Goal: Navigation & Orientation: Find specific page/section

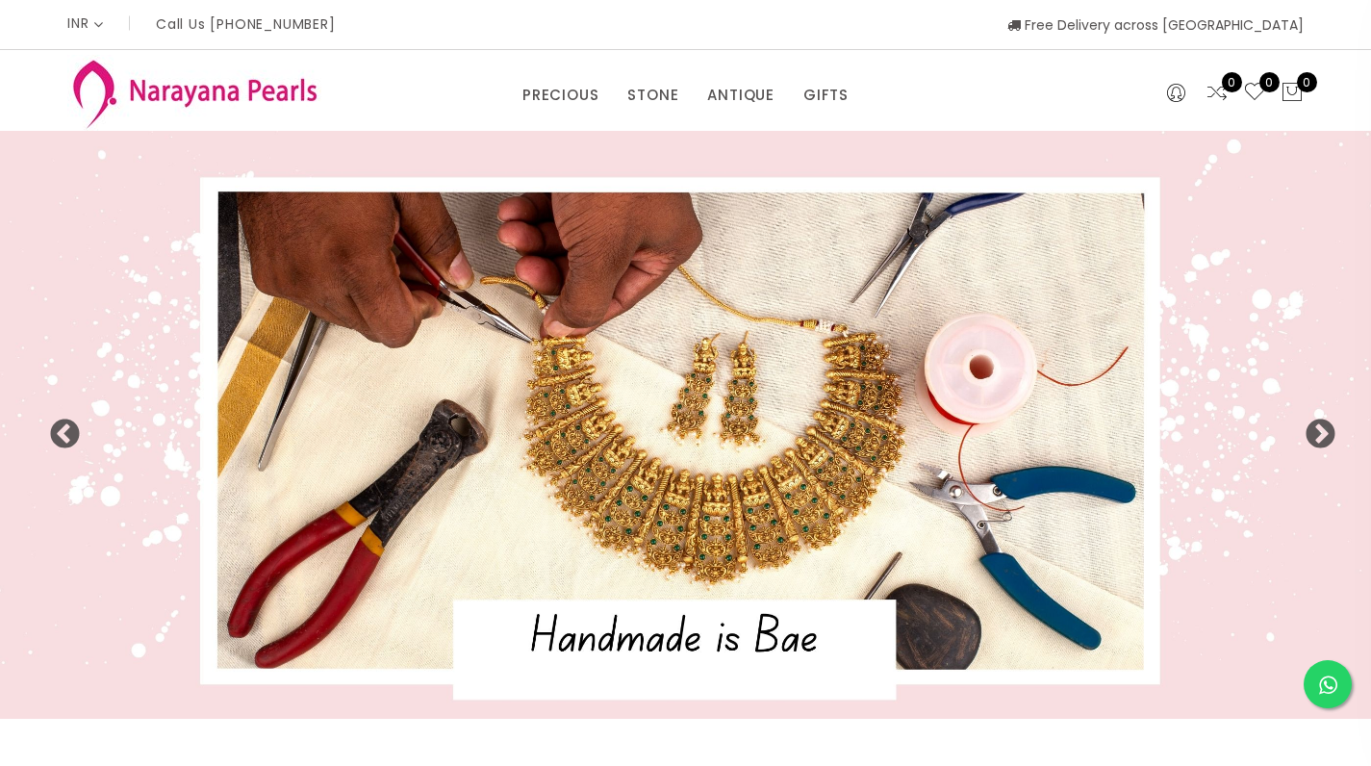
select select "INR"
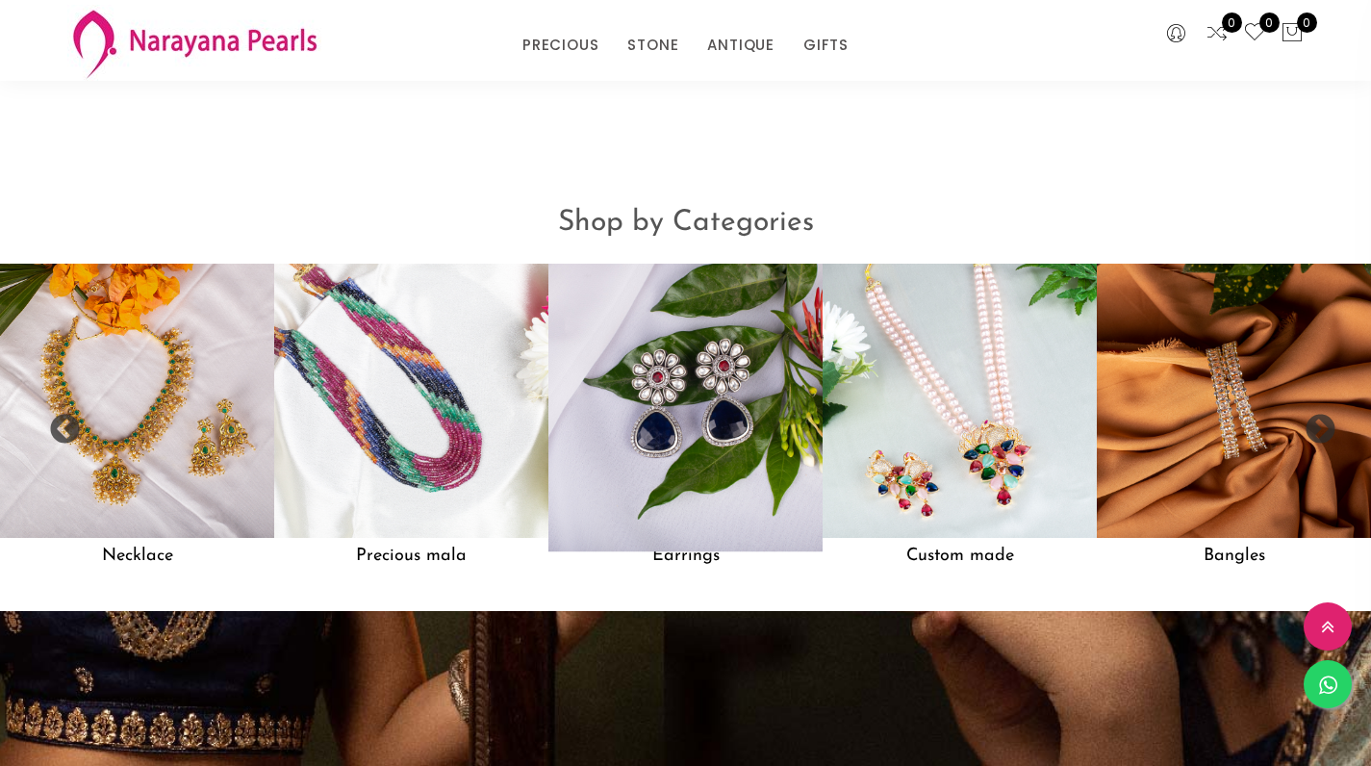
scroll to position [1468, 0]
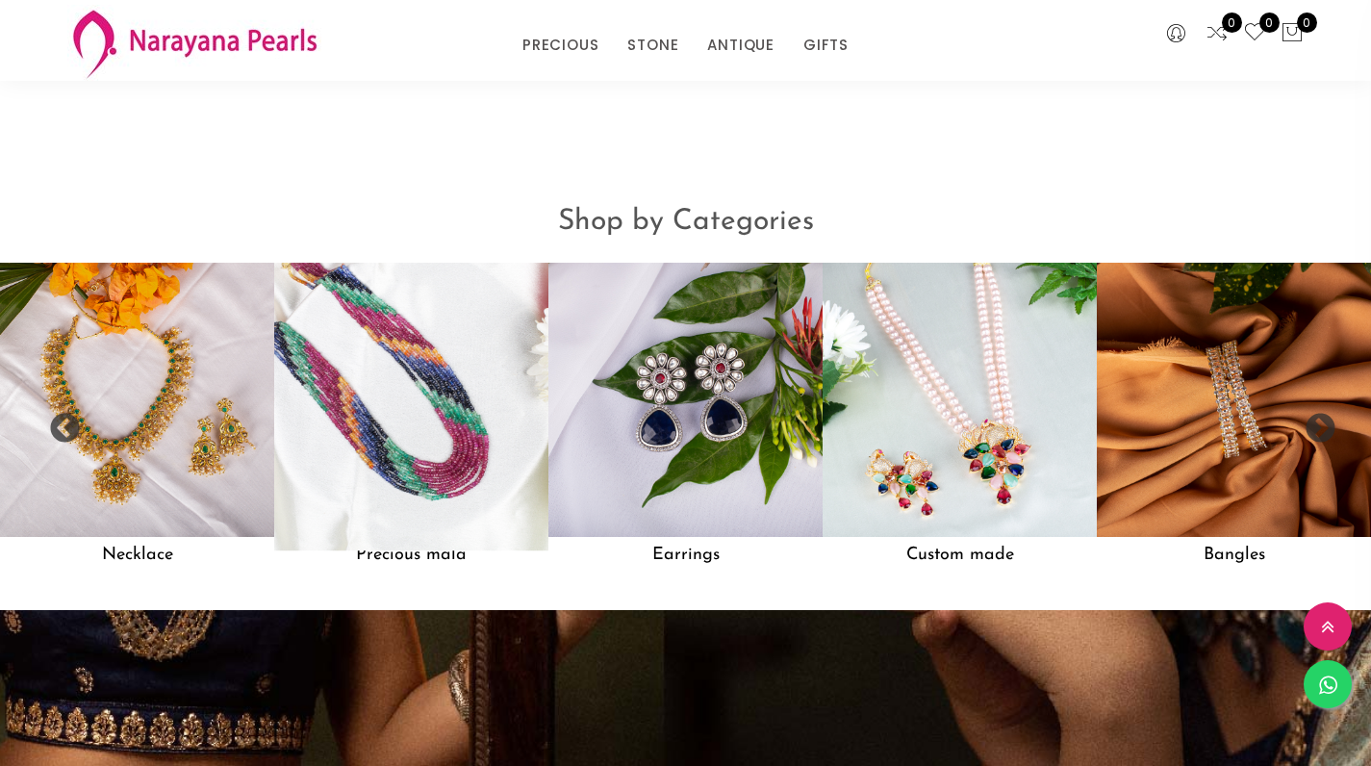
click at [409, 383] on img at bounding box center [412, 400] width 302 height 302
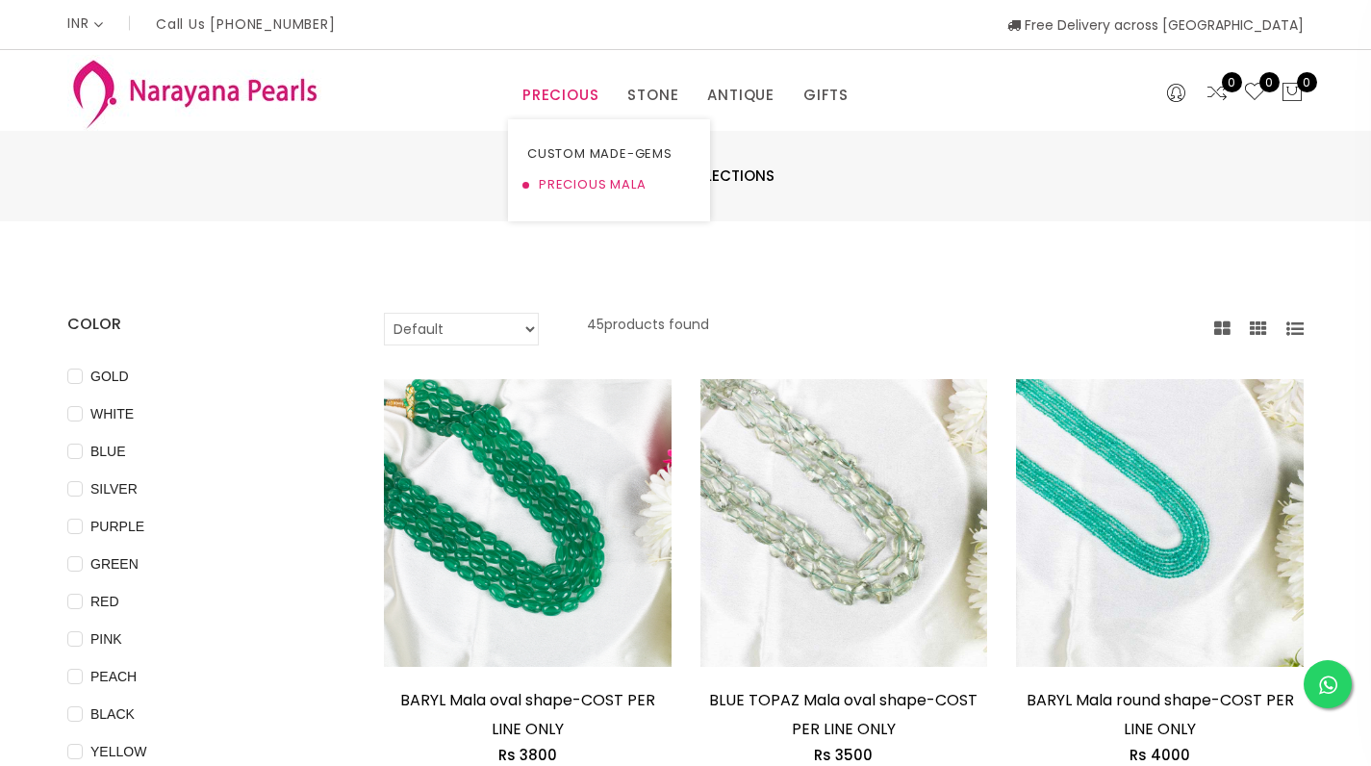
click at [604, 179] on link "PRECIOUS MALA" at bounding box center [609, 184] width 164 height 31
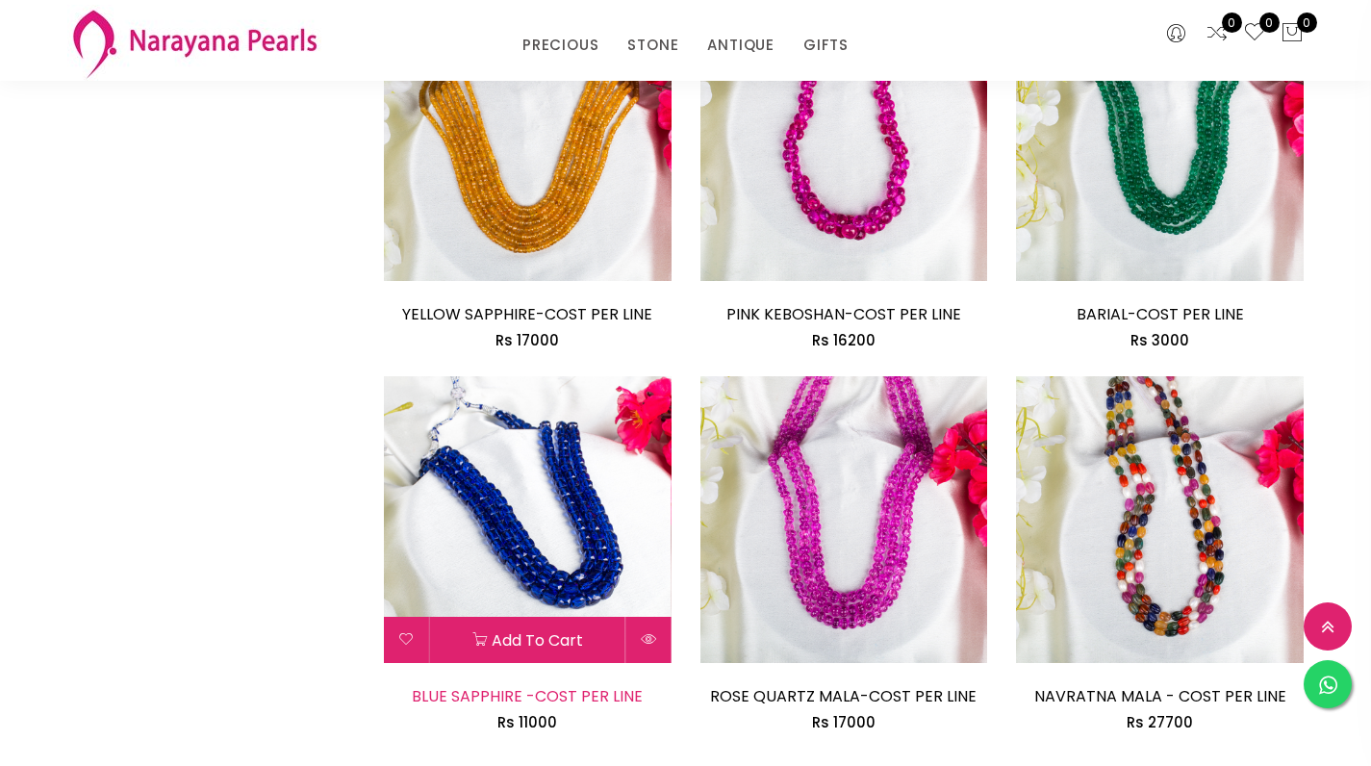
scroll to position [2085, 0]
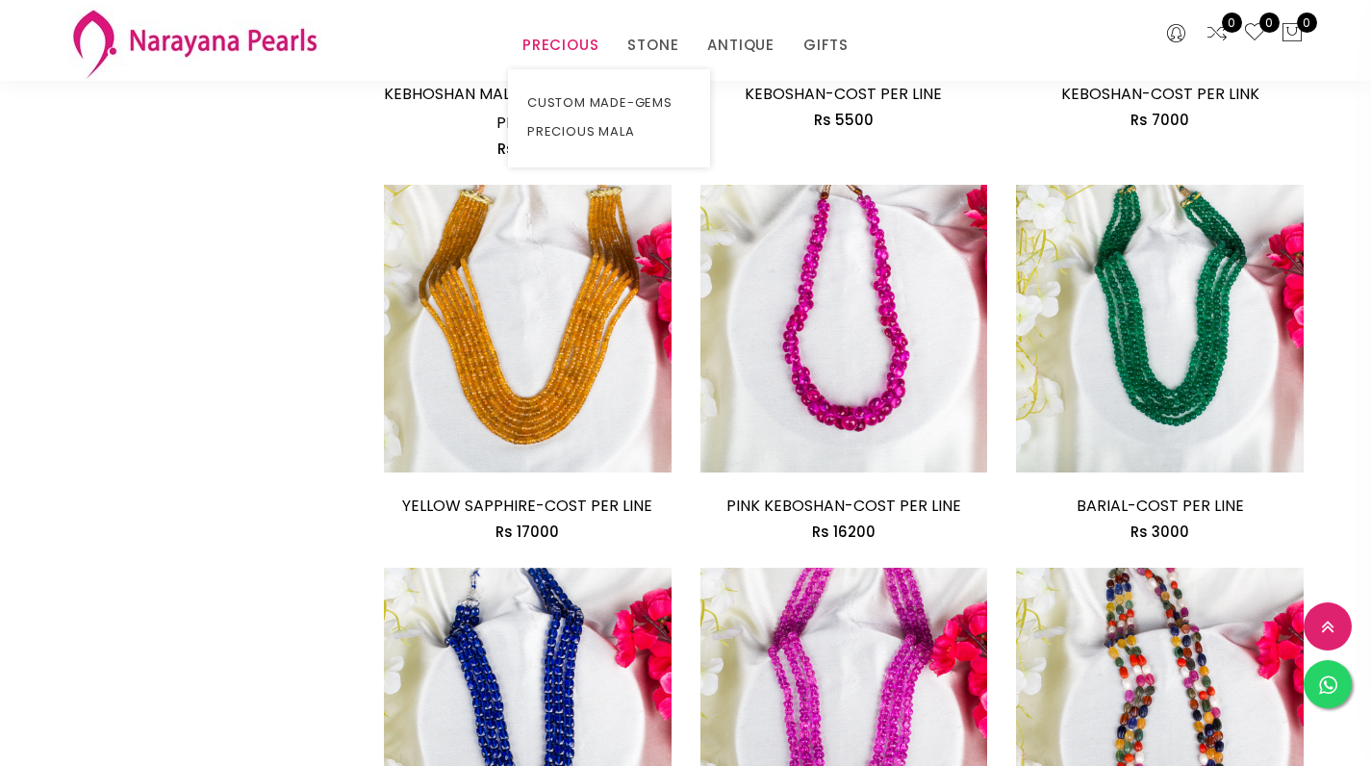
click at [590, 53] on link "PRECIOUS" at bounding box center [560, 45] width 76 height 29
click at [647, 53] on link "STONE" at bounding box center [652, 45] width 51 height 29
click at [672, 132] on link "NECKLACE" at bounding box center [714, 131] width 164 height 29
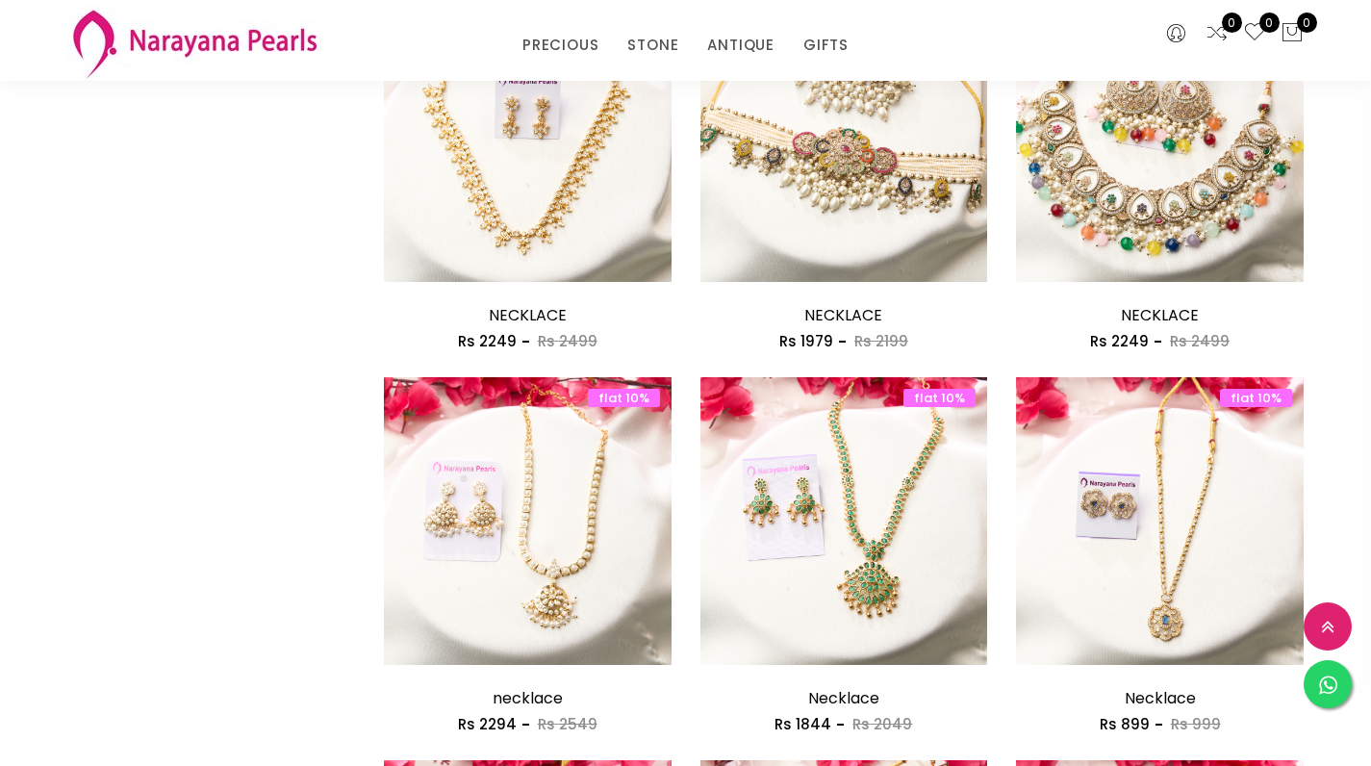
scroll to position [1210, 0]
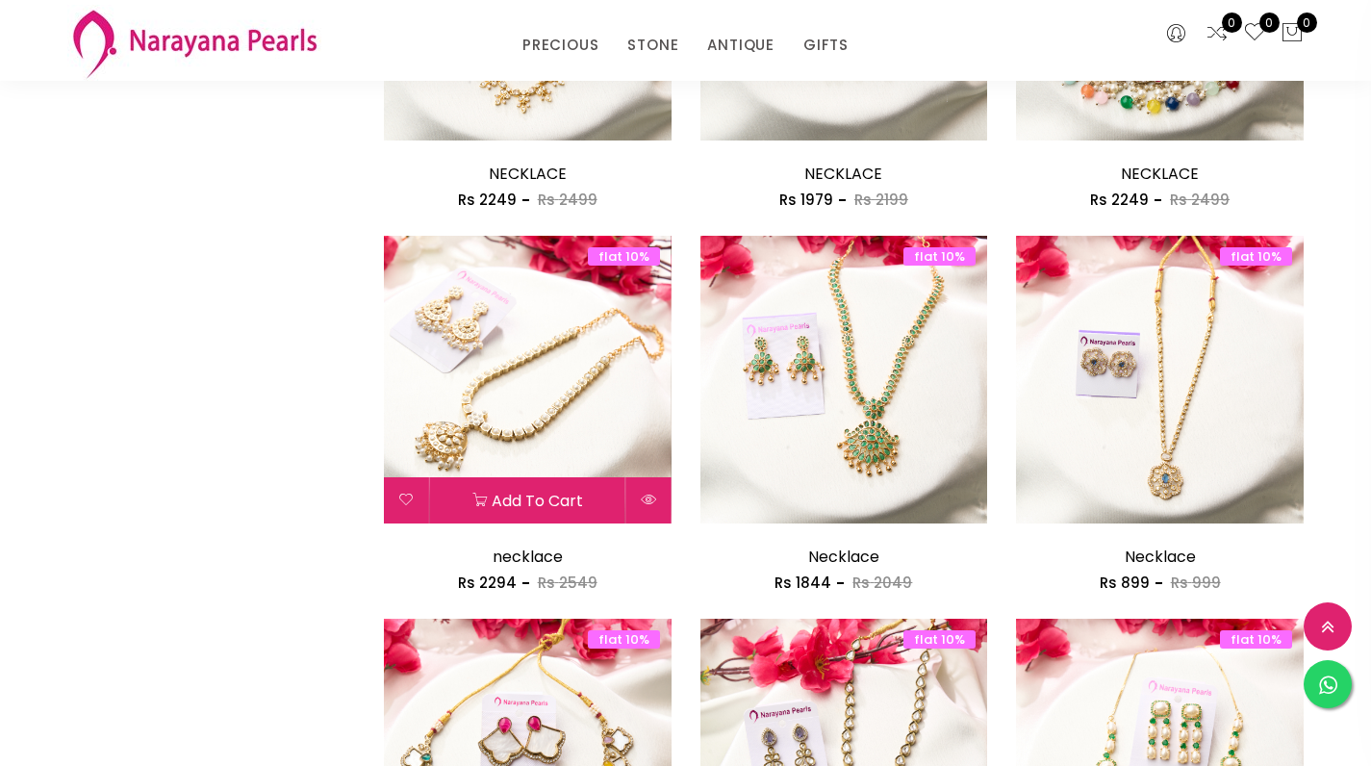
click at [579, 411] on img at bounding box center [528, 380] width 288 height 288
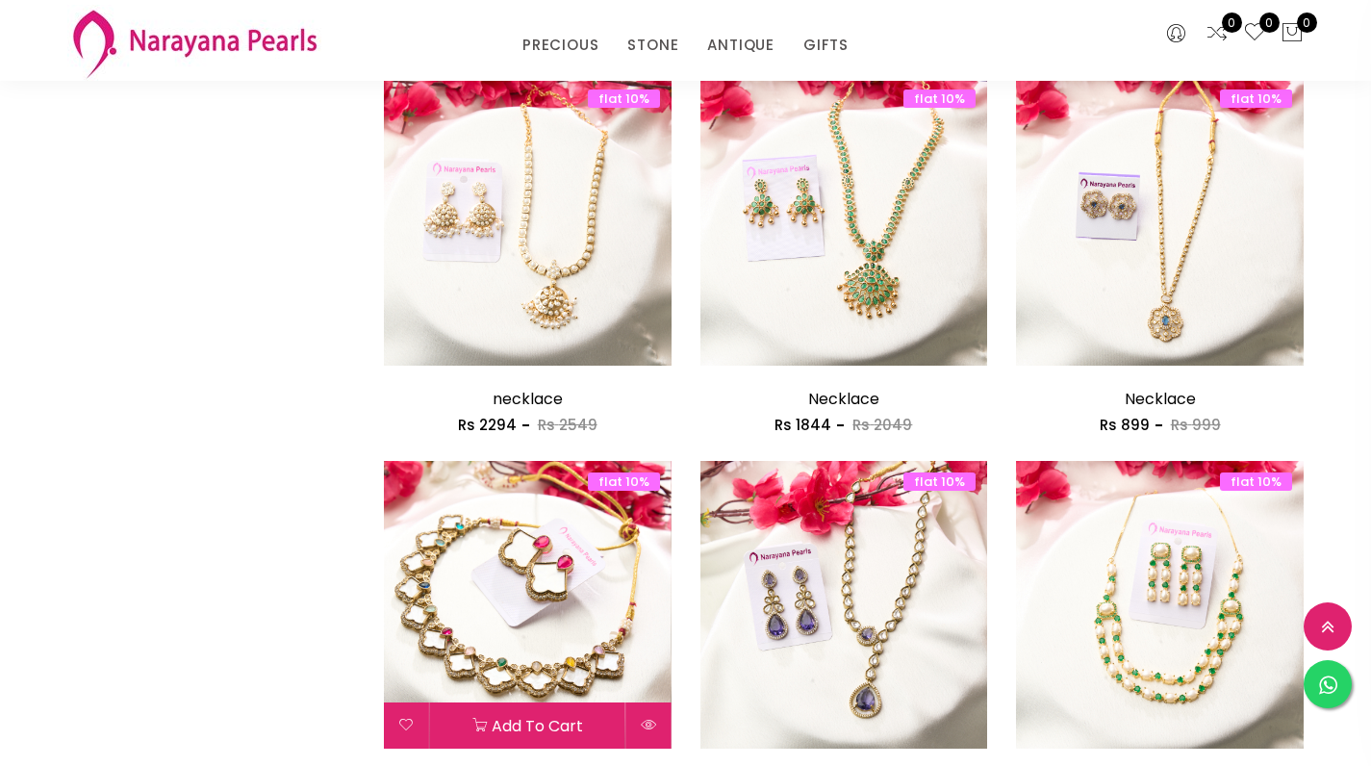
scroll to position [1359, 0]
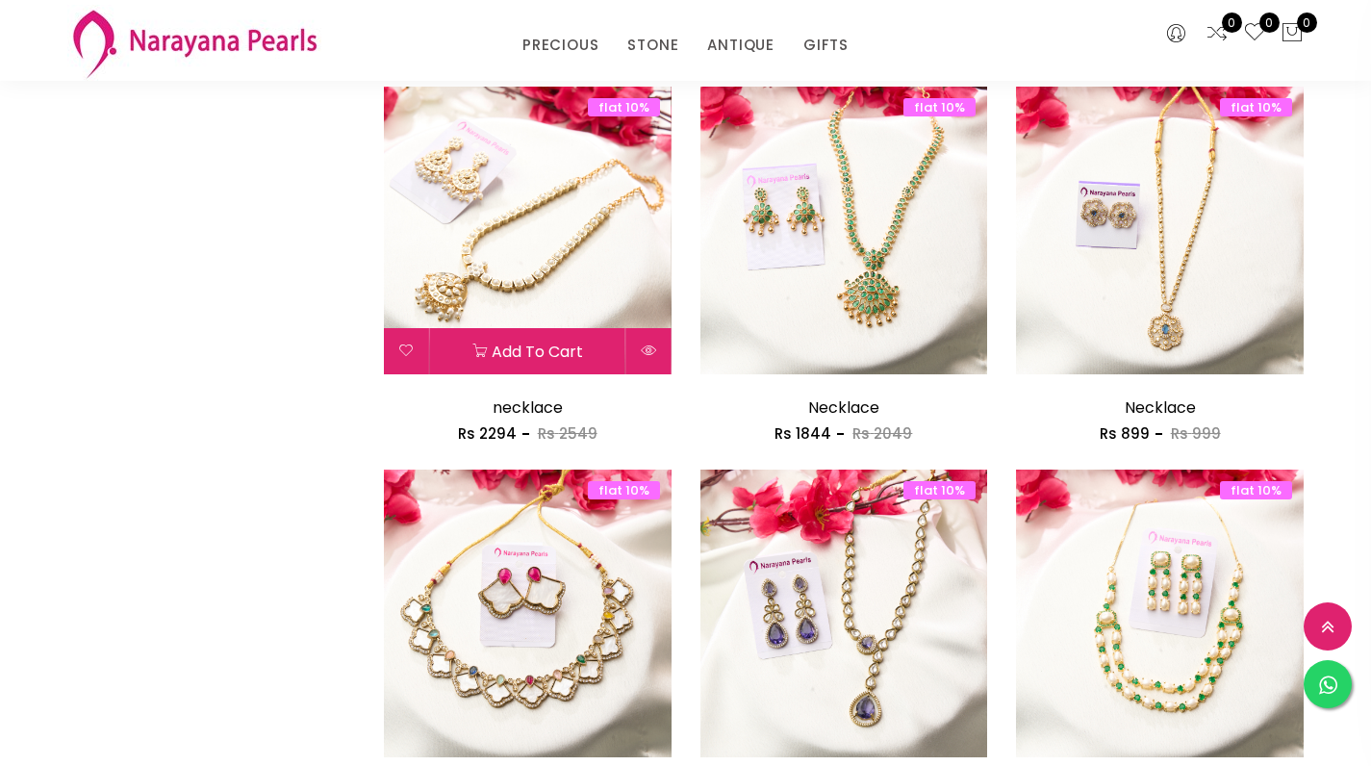
click at [601, 277] on img at bounding box center [528, 231] width 288 height 288
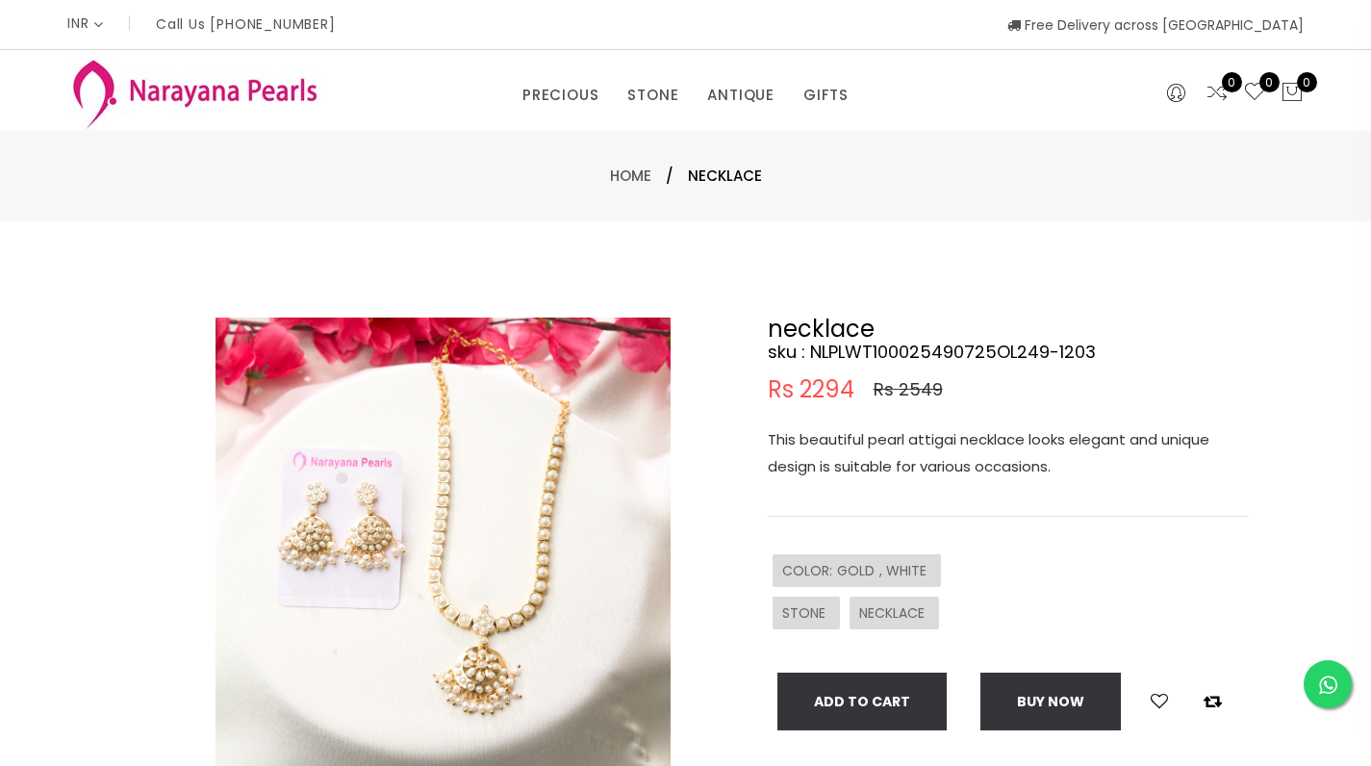
click at [588, 475] on img at bounding box center [443, 544] width 455 height 455
drag, startPoint x: 530, startPoint y: 468, endPoint x: 468, endPoint y: 462, distance: 62.8
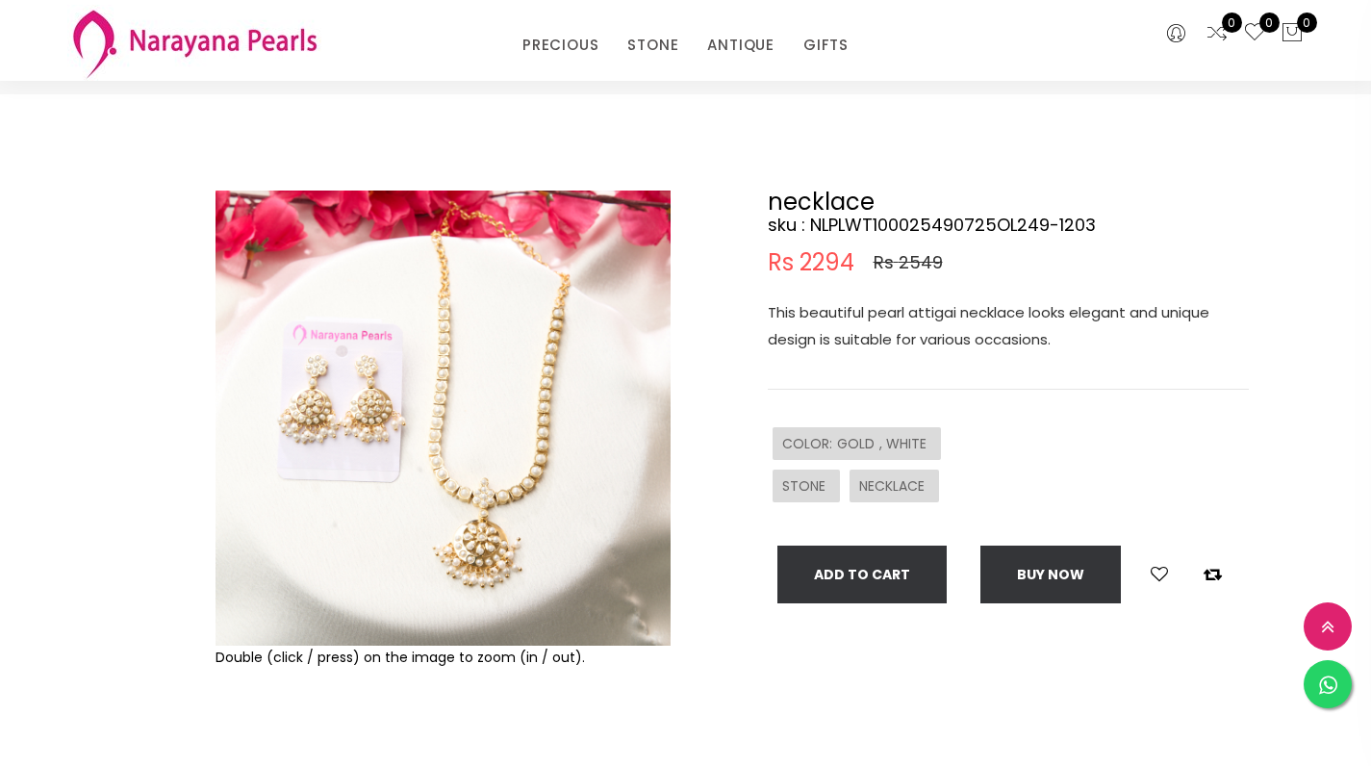
scroll to position [138, 0]
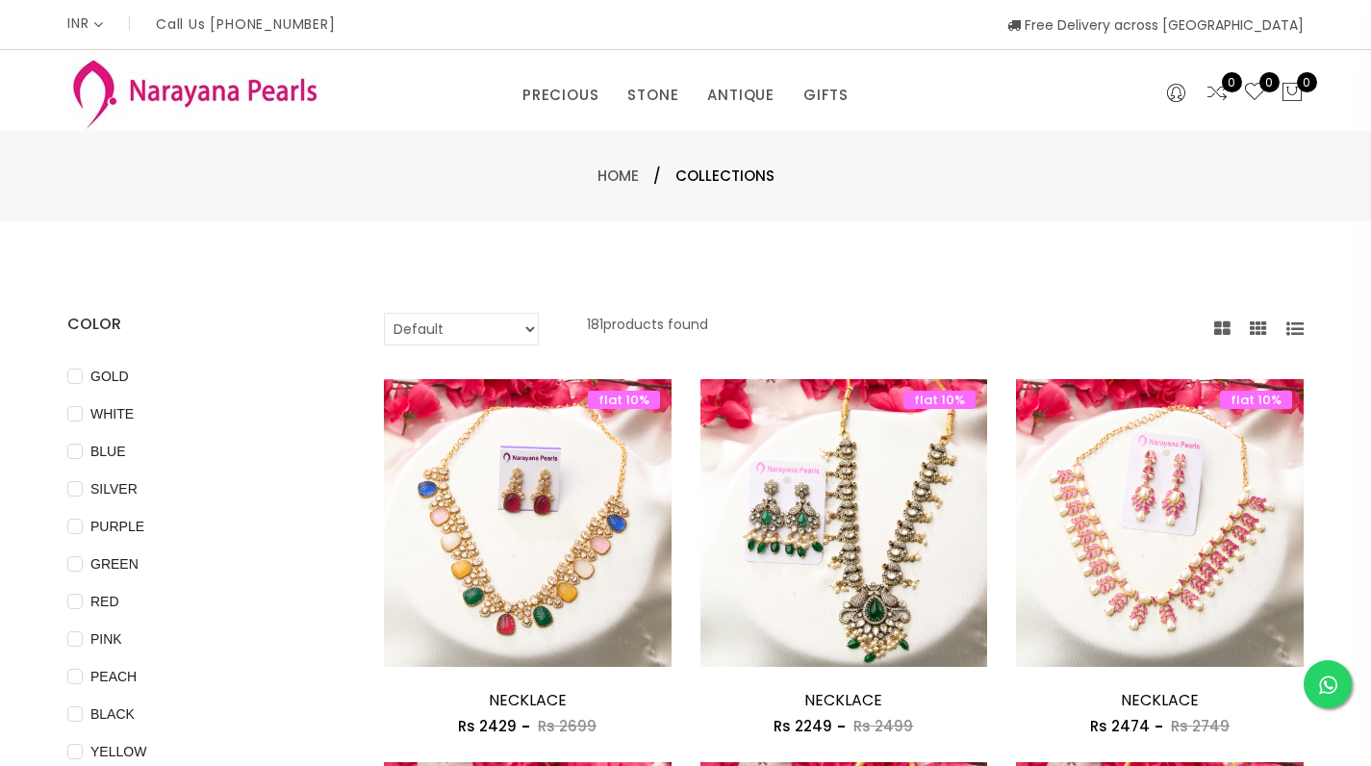
click at [146, 83] on img at bounding box center [194, 93] width 254 height 76
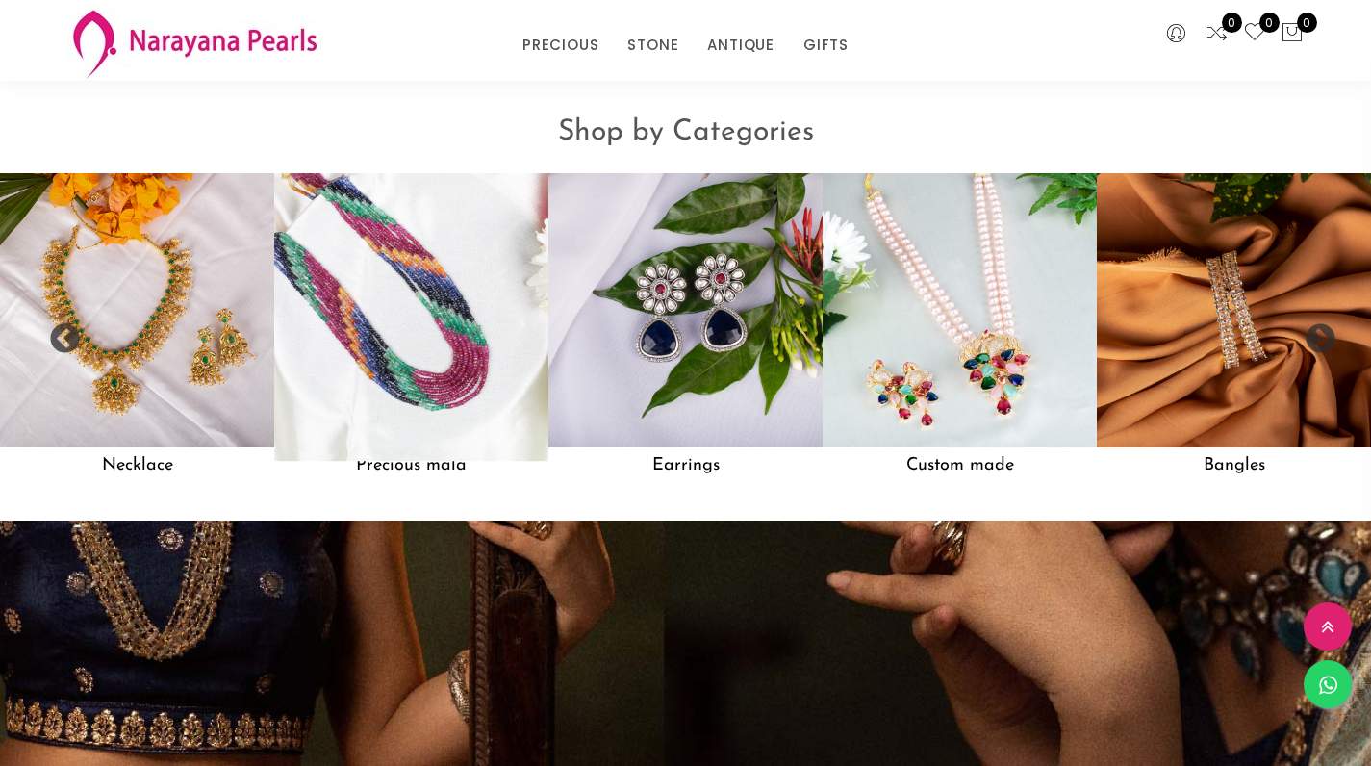
scroll to position [1557, 0]
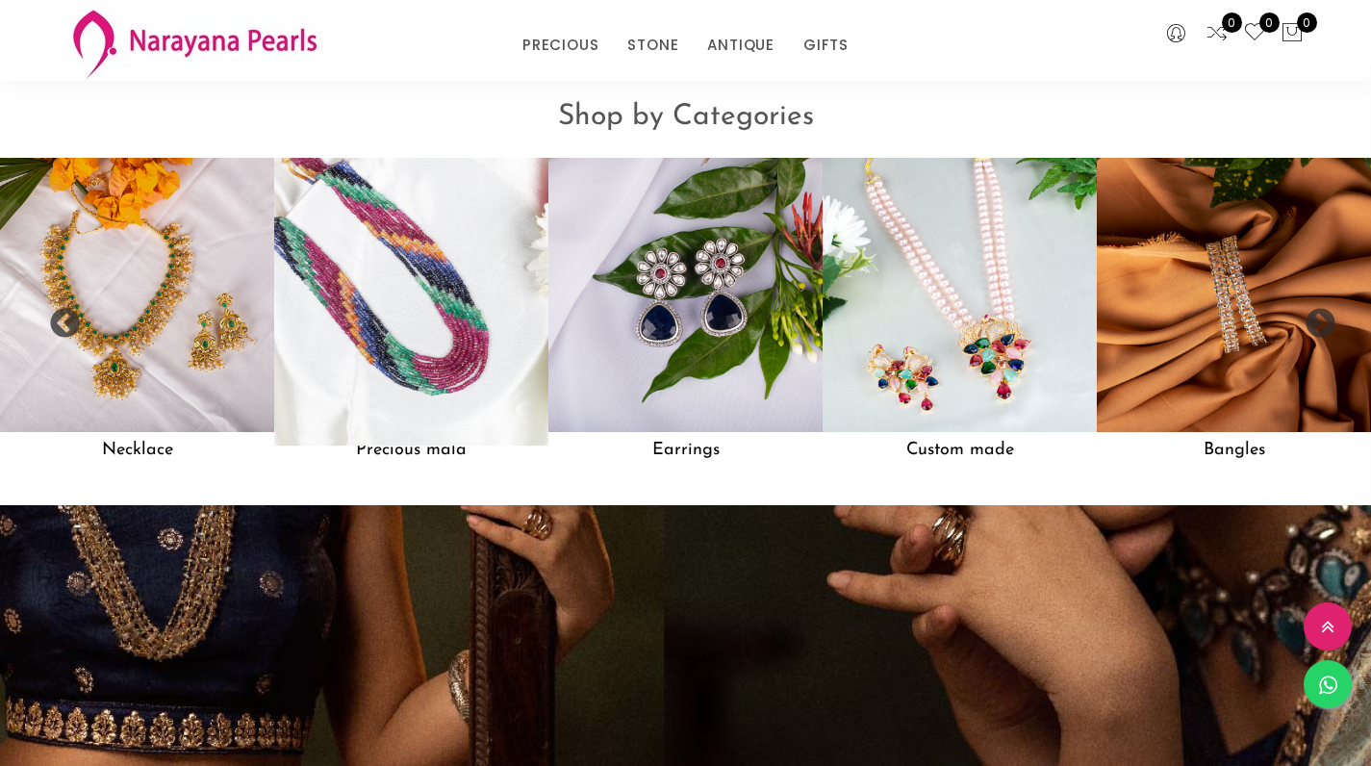
click at [453, 337] on img at bounding box center [412, 295] width 302 height 302
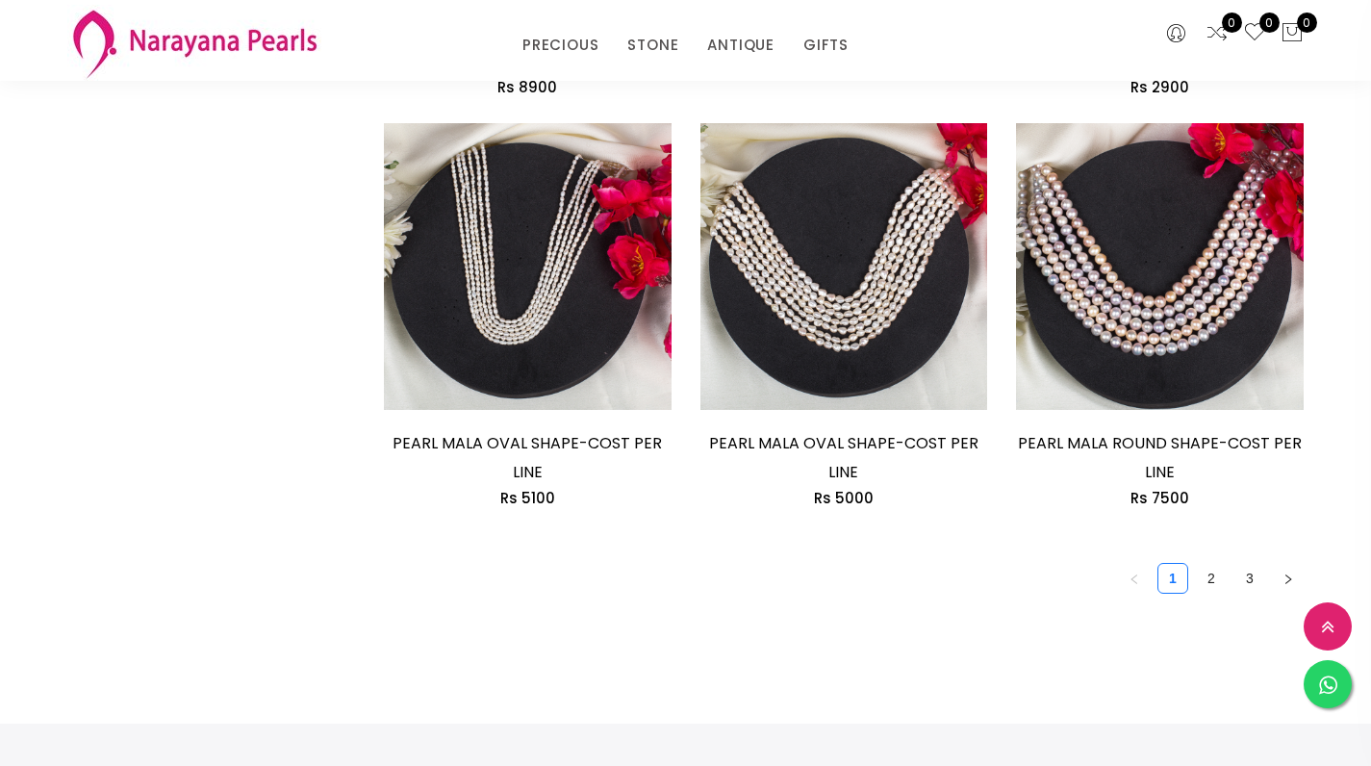
scroll to position [2627, 0]
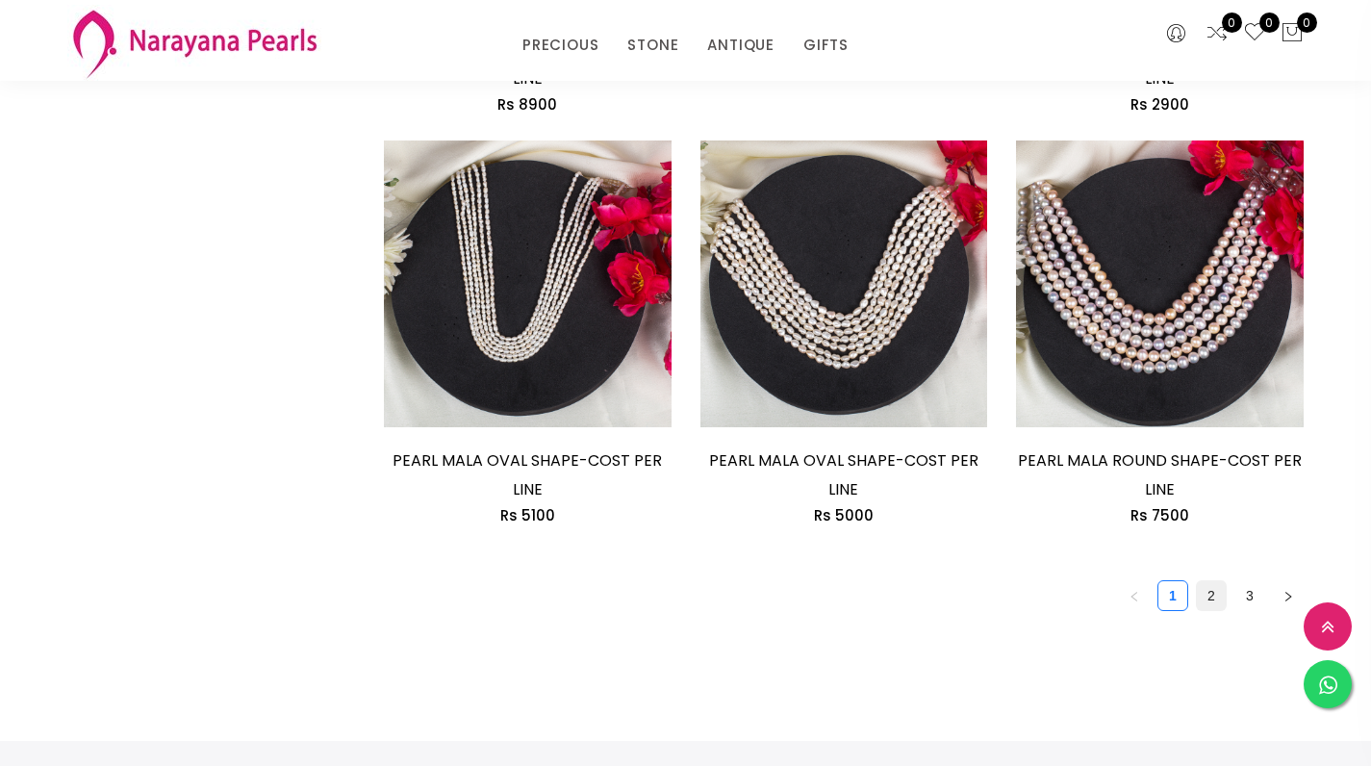
click at [1215, 584] on link "2" at bounding box center [1211, 595] width 29 height 29
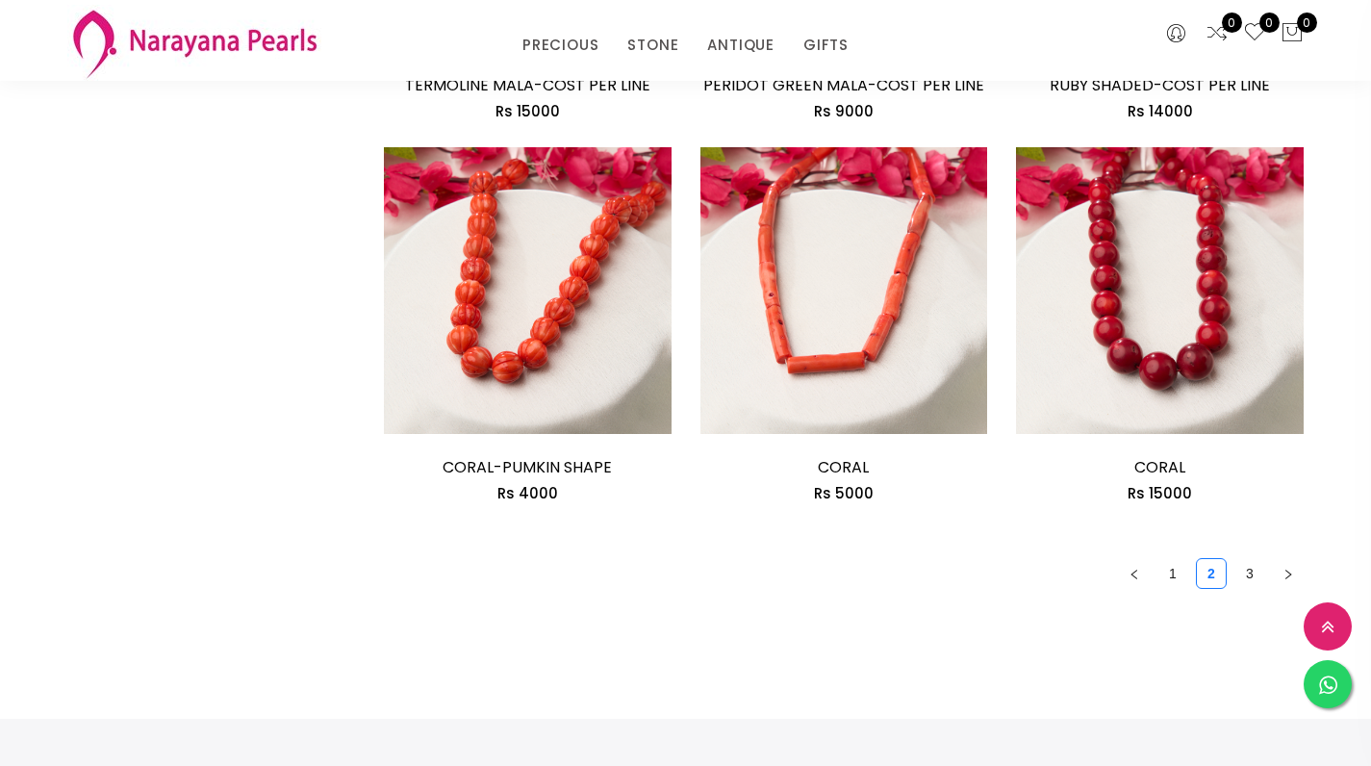
scroll to position [2535, 0]
click at [1250, 566] on link "3" at bounding box center [1249, 572] width 29 height 29
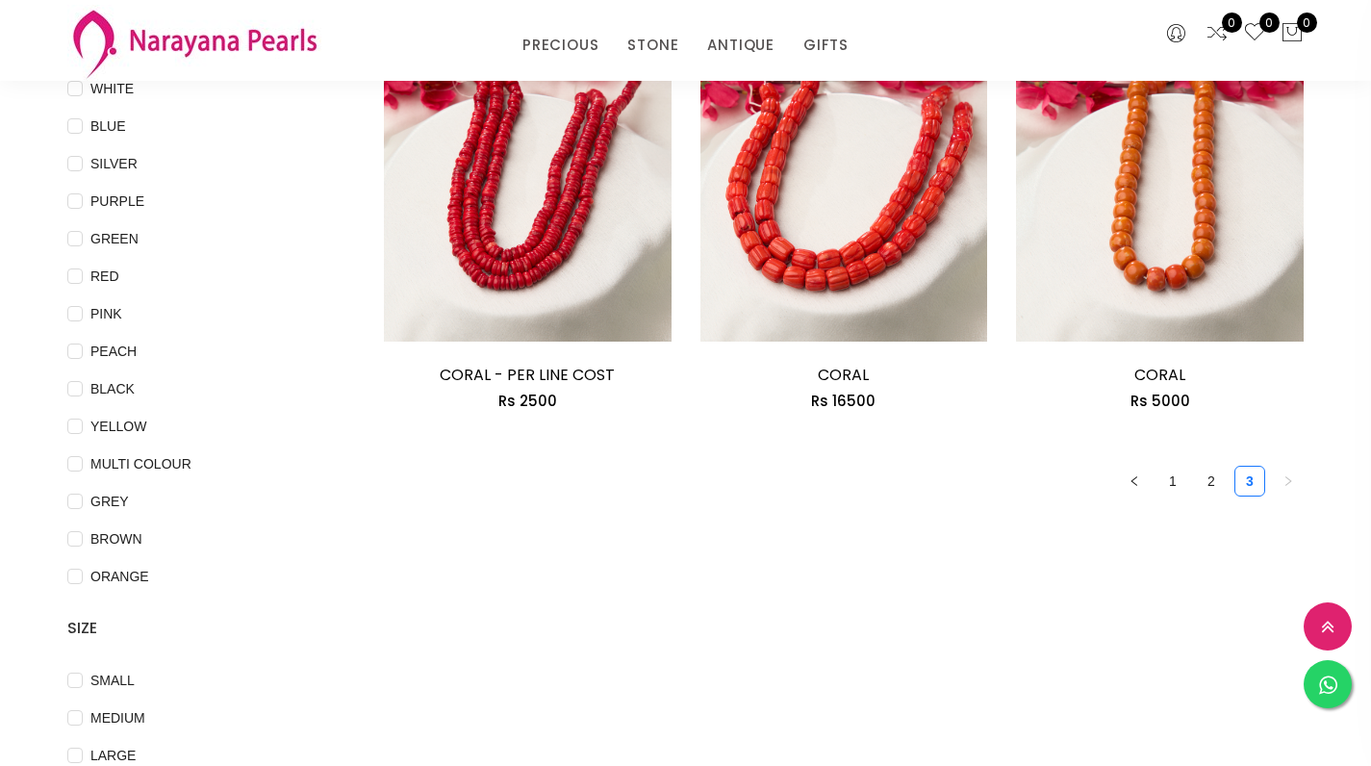
scroll to position [252, 0]
